Goal: Task Accomplishment & Management: Manage account settings

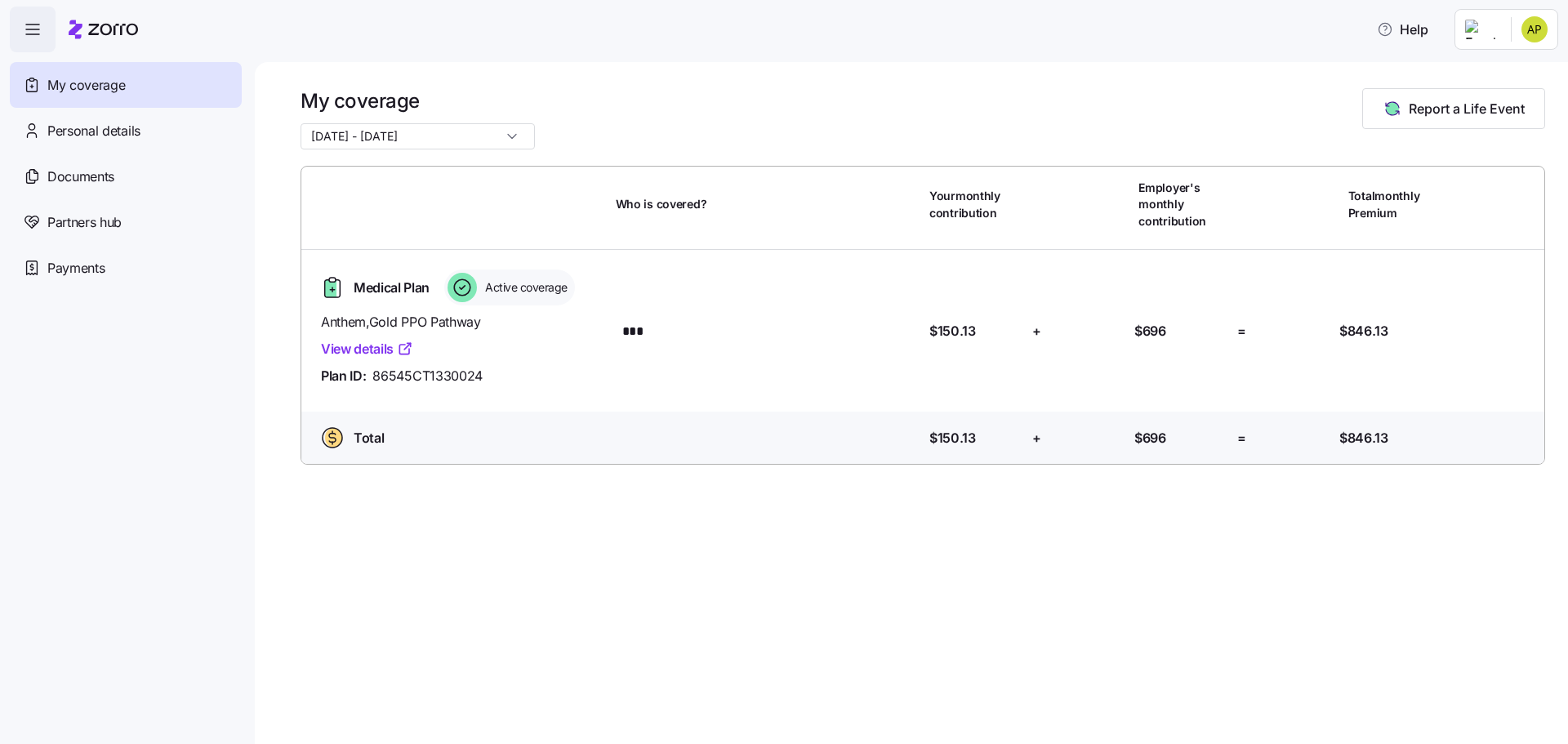
click at [354, 352] on link "View details" at bounding box center [367, 349] width 93 height 20
click at [1535, 39] on html "Help My coverage Personal details Documents Partners hub Payments My coverage […" at bounding box center [784, 367] width 1568 height 734
click at [1505, 102] on div "Log out" at bounding box center [1490, 100] width 63 height 18
